Goal: Task Accomplishment & Management: Manage account settings

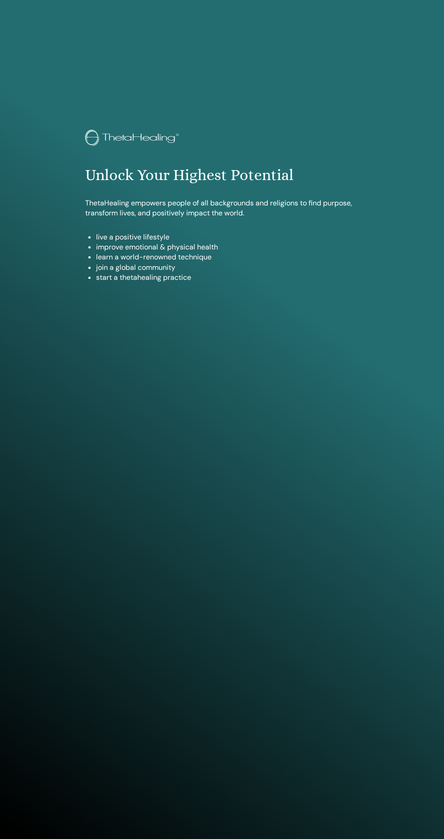
scroll to position [839, 0]
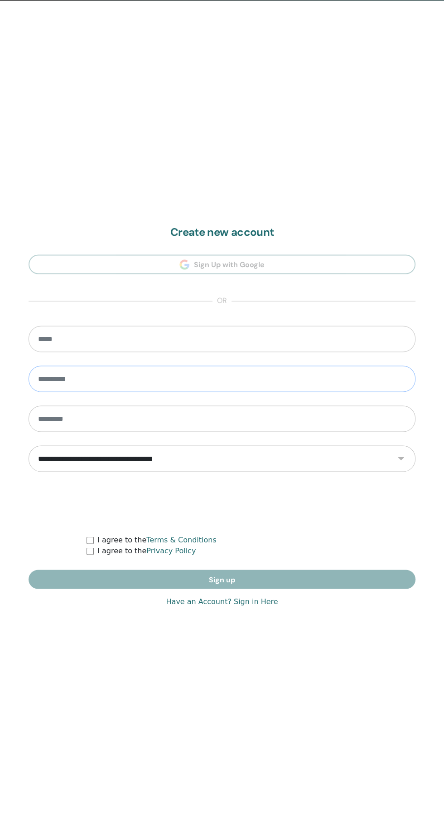
click at [71, 376] on input "text" at bounding box center [222, 379] width 387 height 26
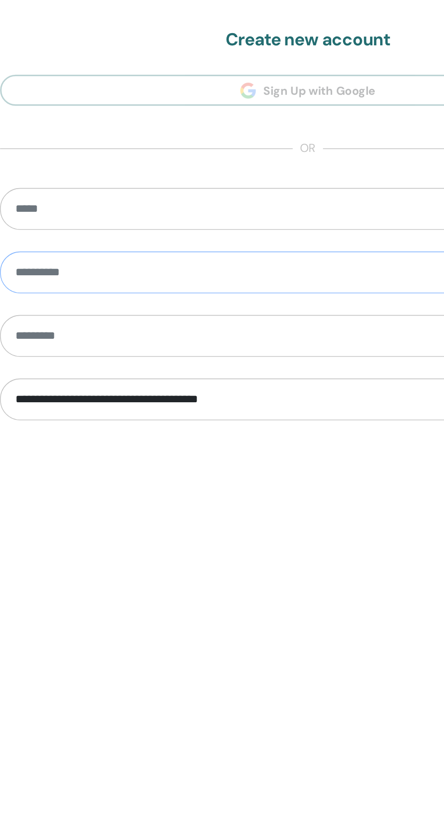
scroll to position [488, 0]
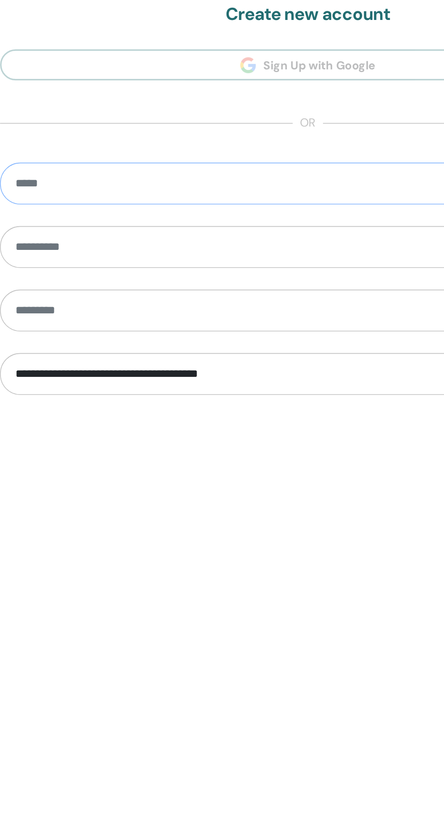
click at [63, 686] on input "email" at bounding box center [222, 690] width 387 height 26
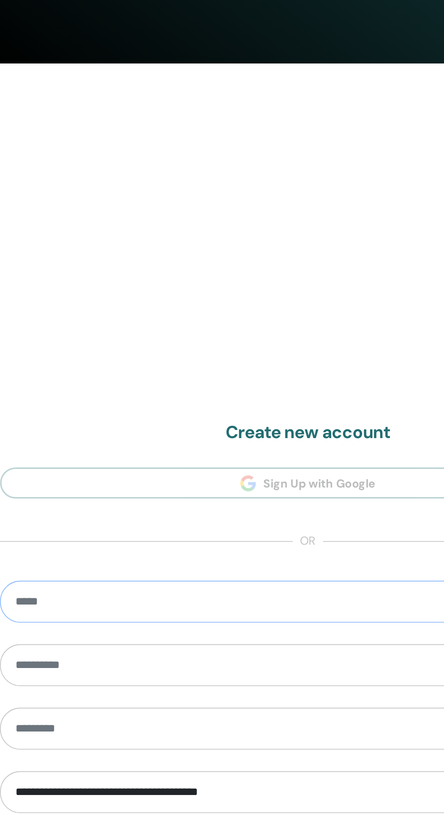
type input "**********"
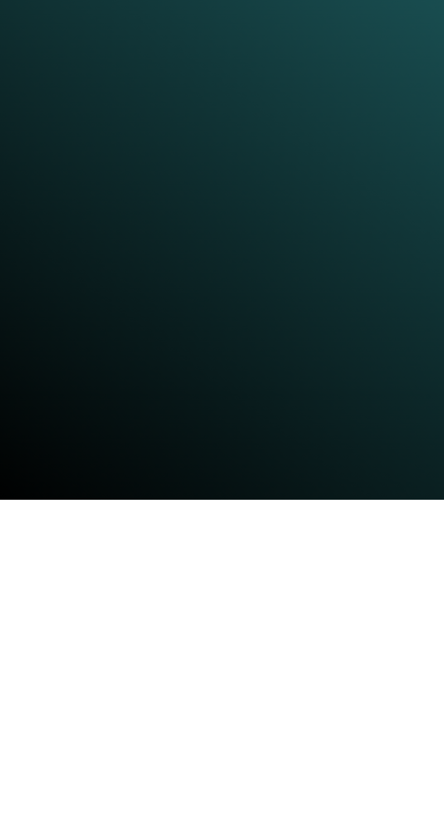
scroll to position [523, 0]
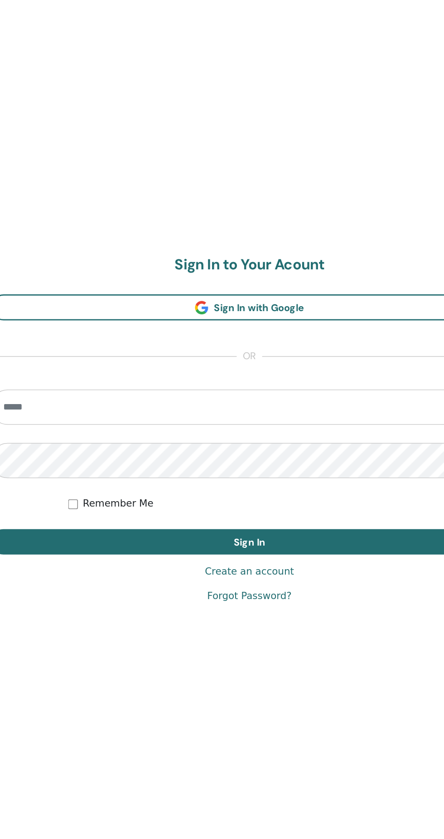
scroll to position [837, 0]
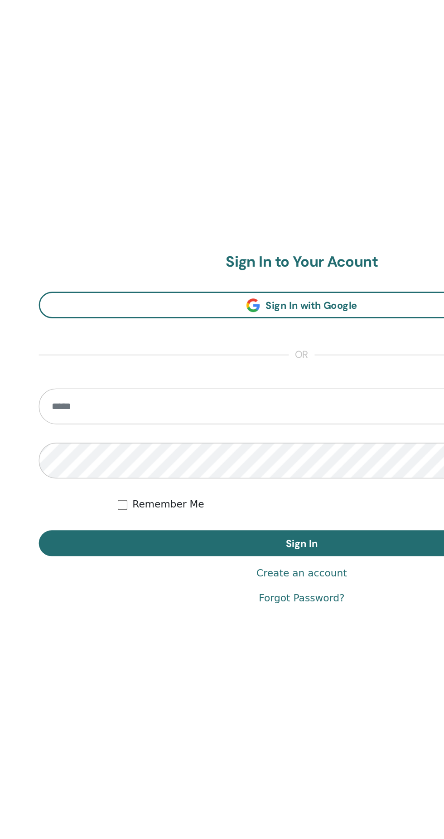
click at [47, 403] on input "email" at bounding box center [222, 405] width 387 height 26
type input "**********"
click at [29, 496] on button "Sign In" at bounding box center [222, 505] width 387 height 19
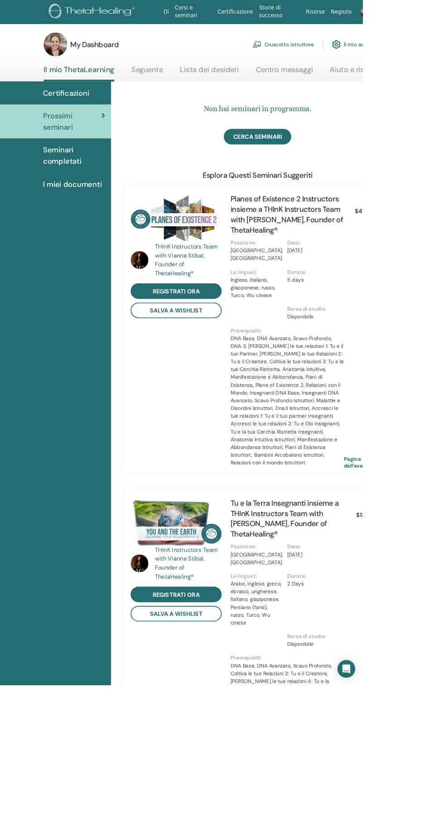
click at [336, 54] on link "Cruscotto istruttore" at bounding box center [347, 54] width 75 height 20
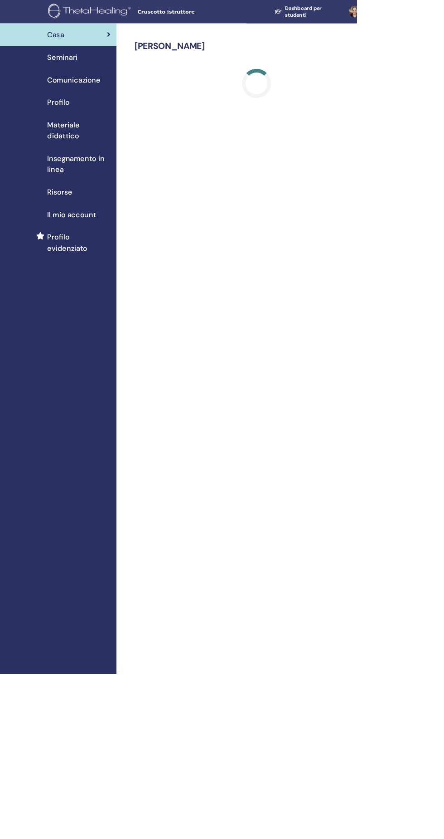
click at [84, 301] on span "Profilo evidenziato" at bounding box center [98, 301] width 79 height 27
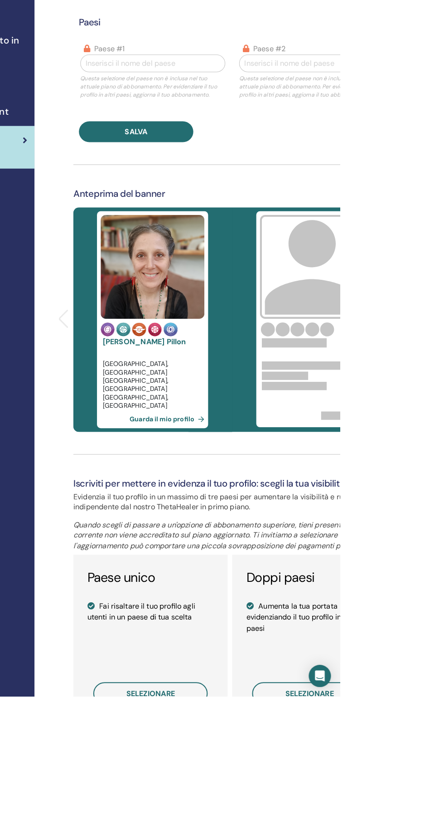
click at [259, 562] on link "Guarda il mio profilo" at bounding box center [276, 568] width 77 height 18
